Goal: Information Seeking & Learning: Check status

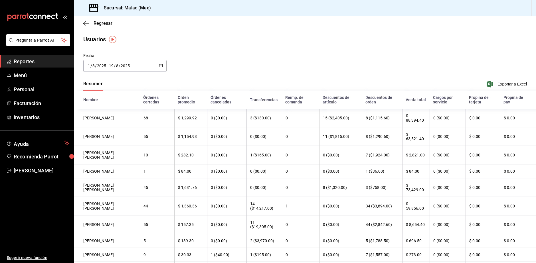
click at [49, 64] on span "Reportes" at bounding box center [42, 62] width 56 height 8
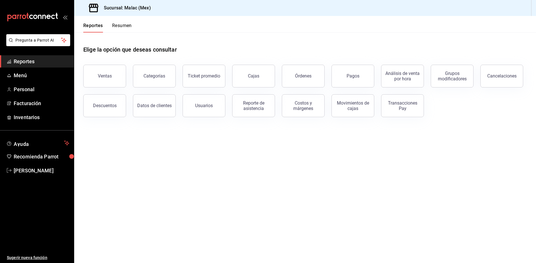
click at [121, 23] on button "Resumen" at bounding box center [122, 28] width 20 height 10
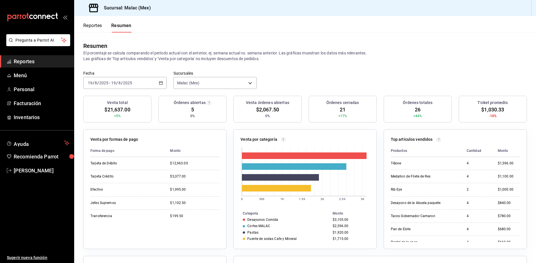
click at [34, 57] on link "Reportes" at bounding box center [37, 61] width 74 height 12
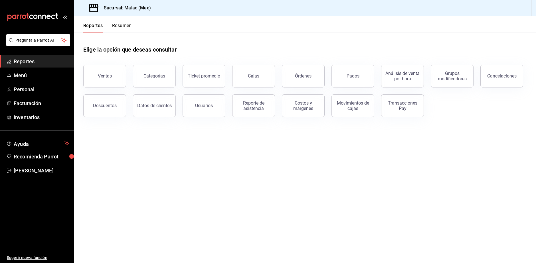
click at [125, 27] on button "Resumen" at bounding box center [122, 28] width 20 height 10
